Goal: Task Accomplishment & Management: Manage account settings

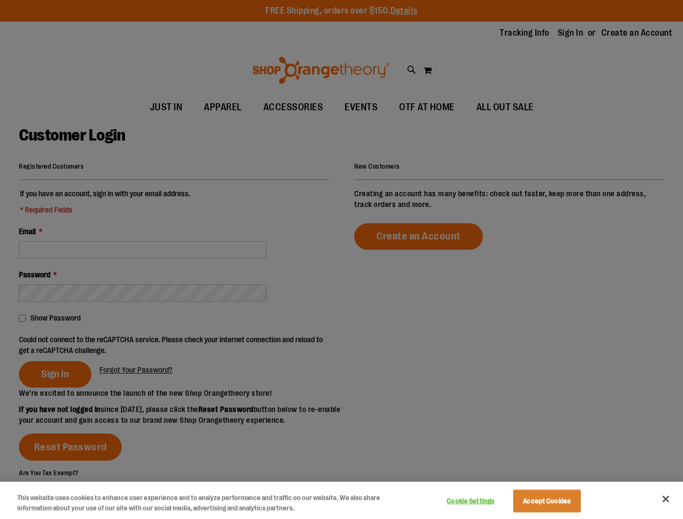
click at [341, 259] on div at bounding box center [341, 259] width 683 height 519
click at [484, 501] on button "Cookie Settings" at bounding box center [471, 501] width 68 height 22
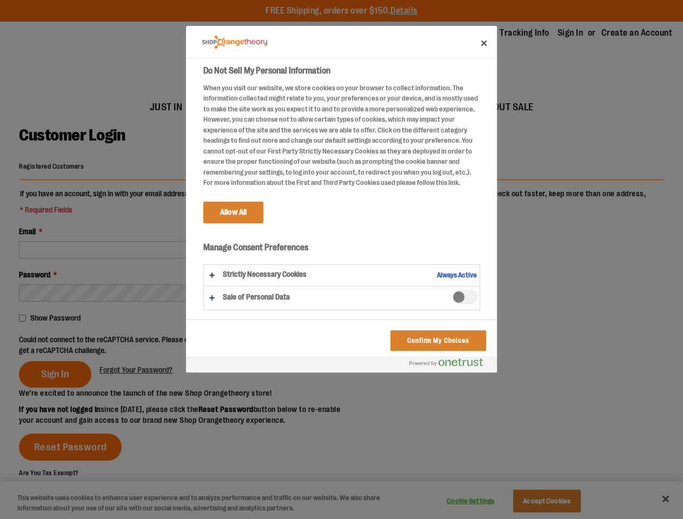
click at [560, 501] on div at bounding box center [341, 259] width 683 height 519
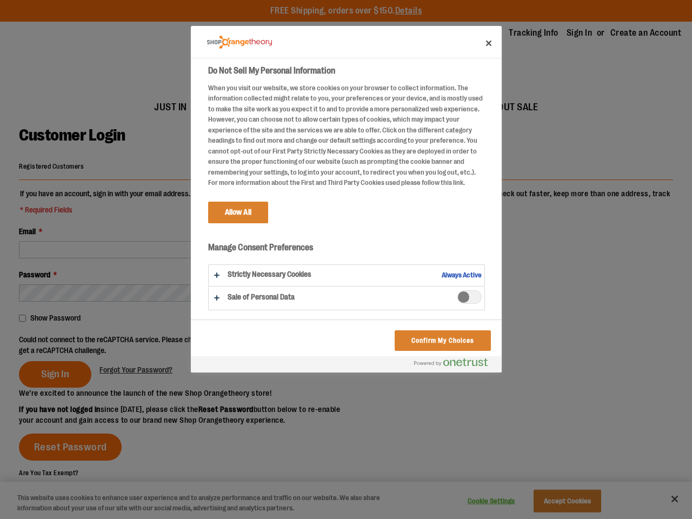
click at [665, 499] on div at bounding box center [346, 259] width 692 height 519
click at [176, 344] on div at bounding box center [346, 259] width 692 height 519
